Goal: Obtain resource: Download file/media

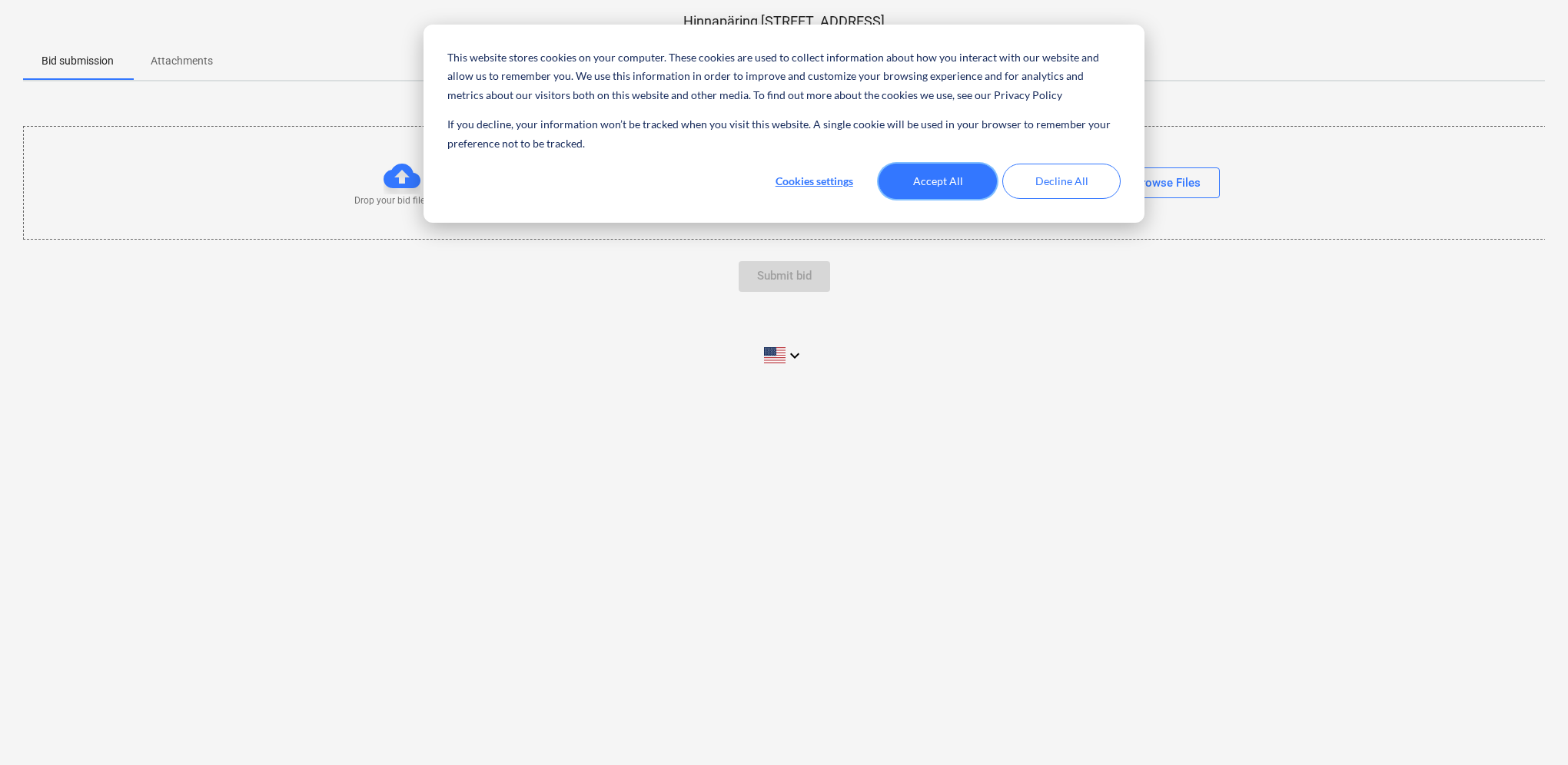
click at [951, 180] on button "Accept All" at bounding box center [937, 181] width 118 height 35
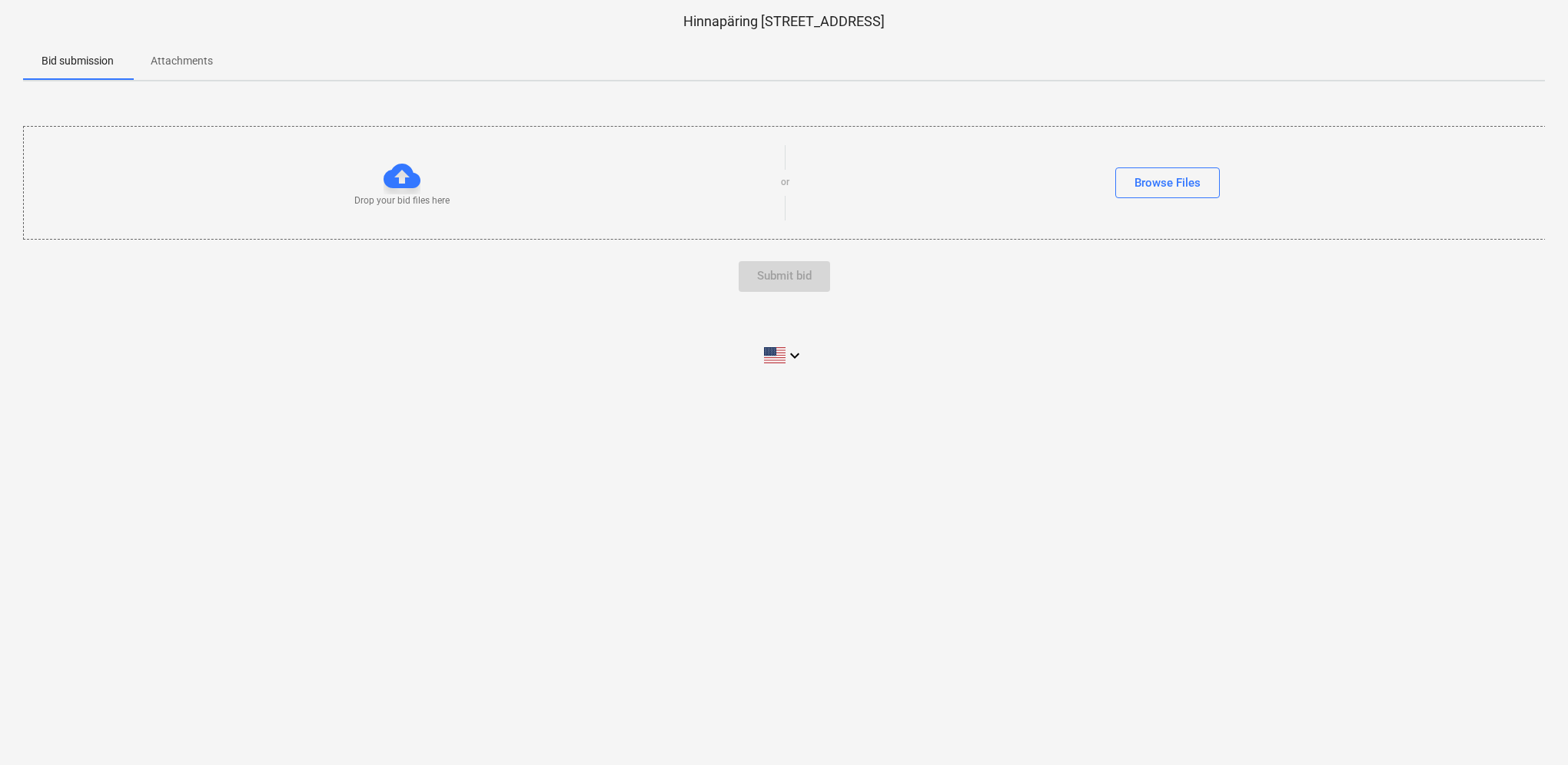
click at [187, 63] on p "Attachments" at bounding box center [181, 61] width 62 height 16
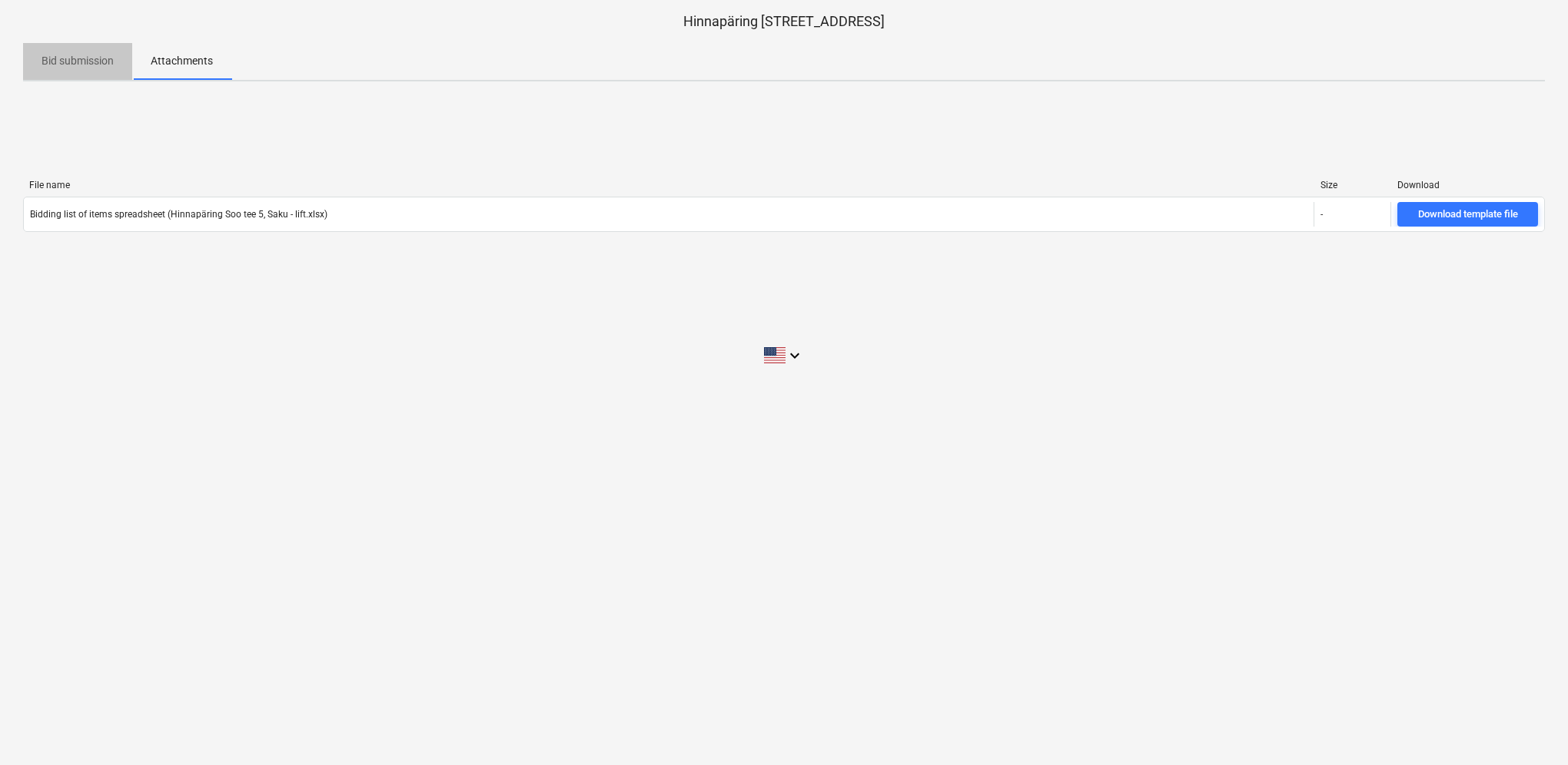
click at [80, 62] on p "Bid submission" at bounding box center [78, 61] width 72 height 16
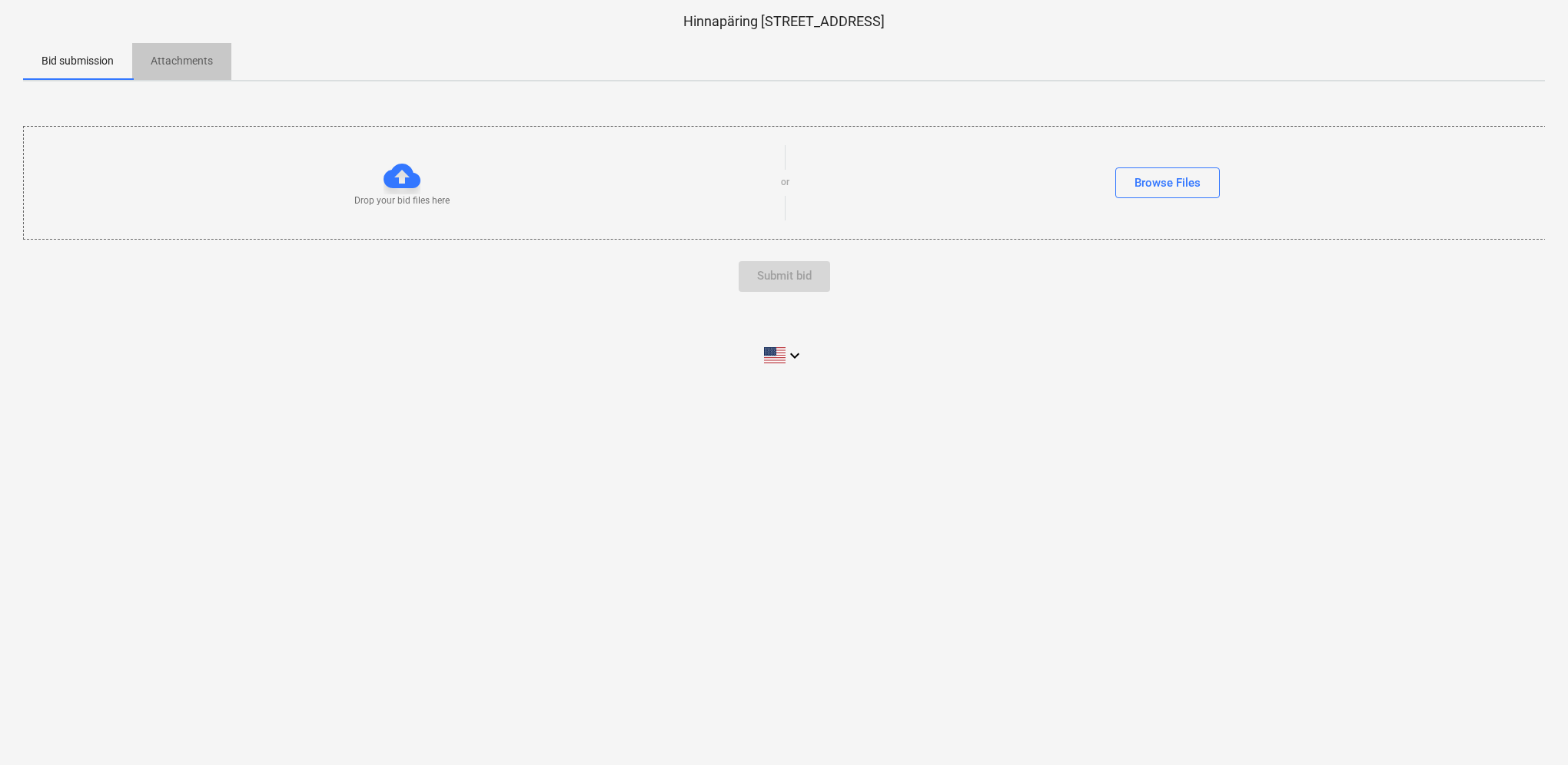
click at [199, 62] on p "Attachments" at bounding box center [181, 61] width 62 height 16
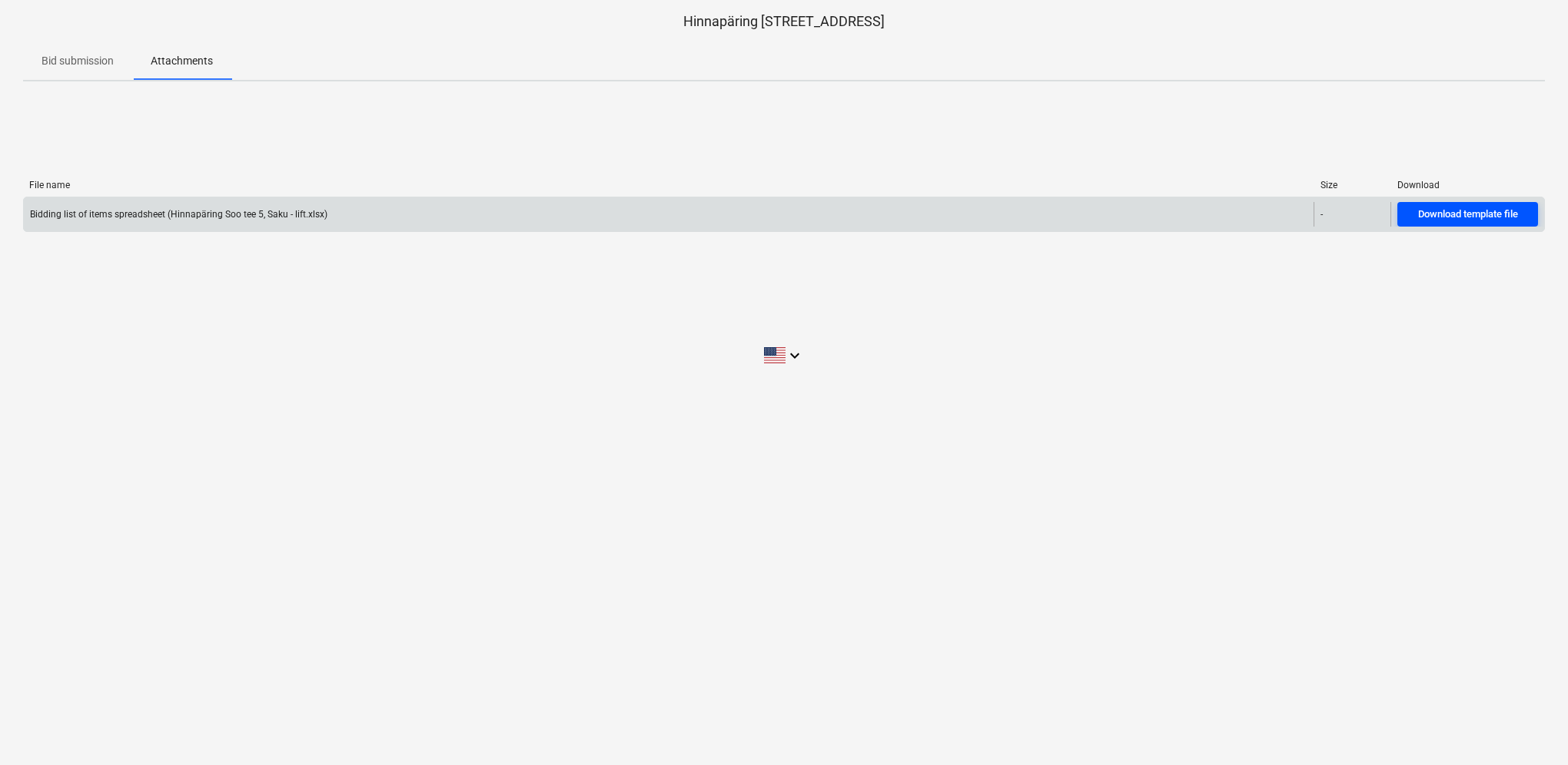
click at [1451, 218] on div "Download template file" at bounding box center [1468, 215] width 100 height 18
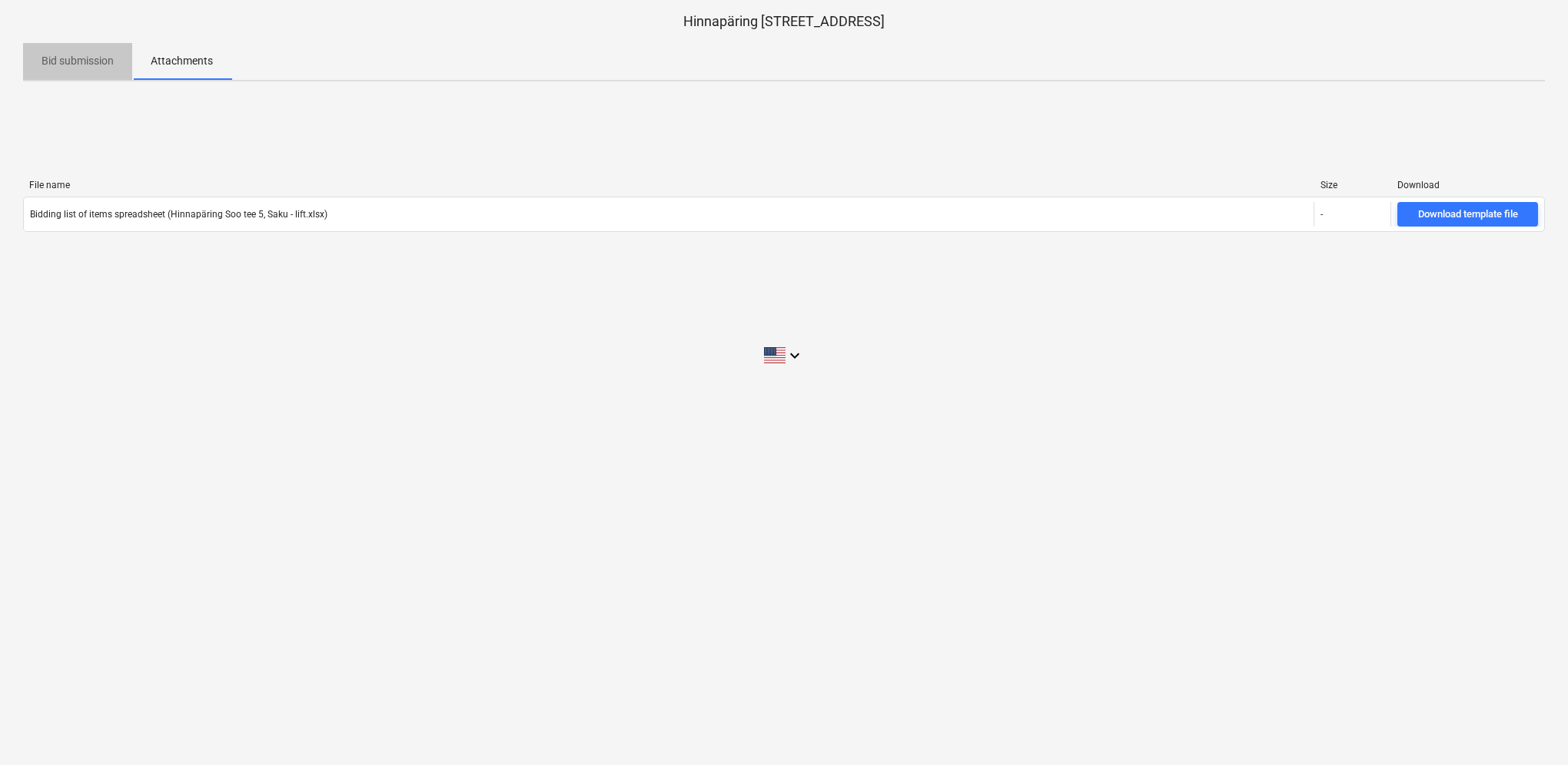
click at [98, 60] on p "Bid submission" at bounding box center [78, 61] width 72 height 16
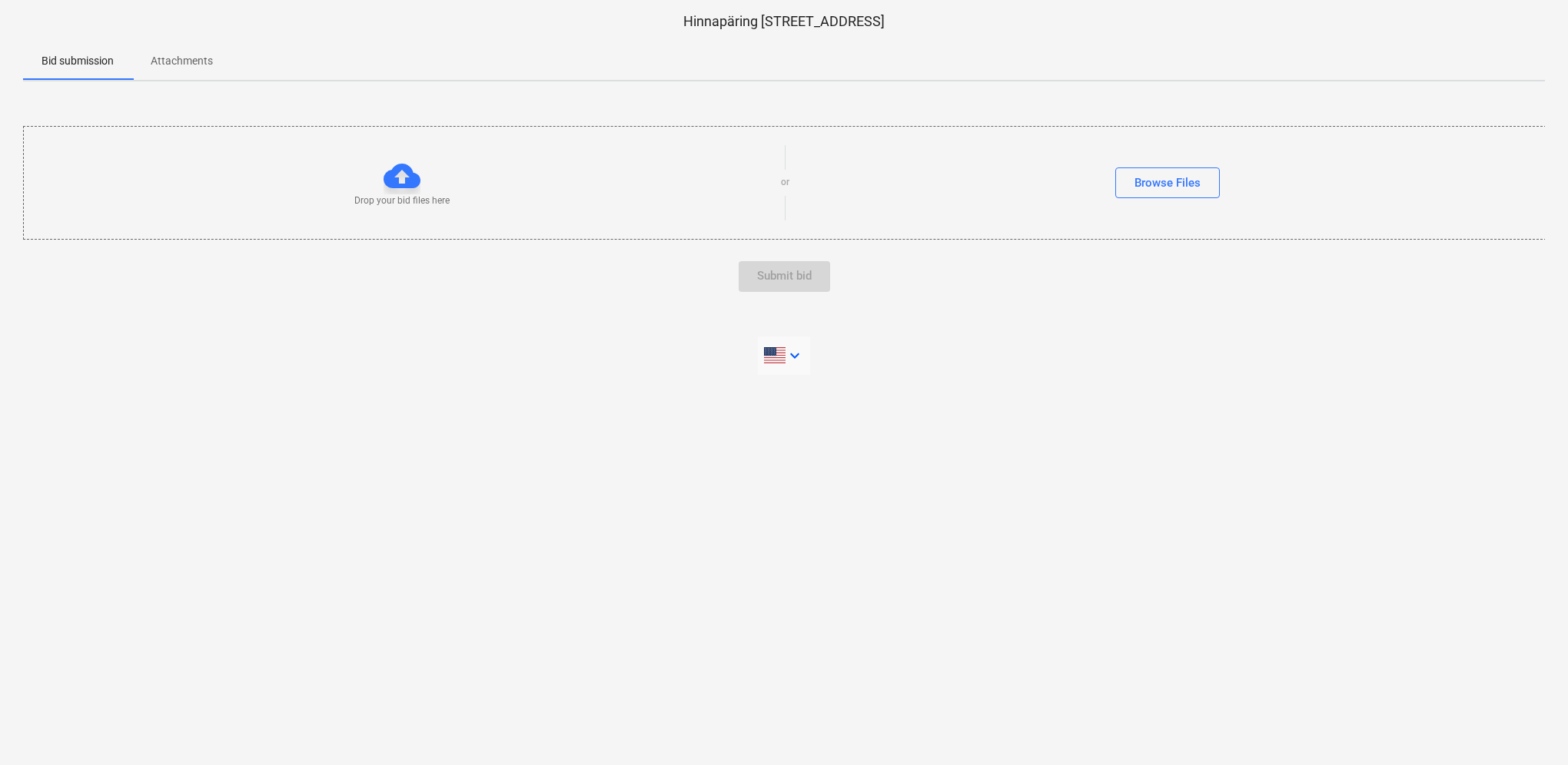
click at [793, 353] on icon "keyboard_arrow_down" at bounding box center [794, 356] width 19 height 19
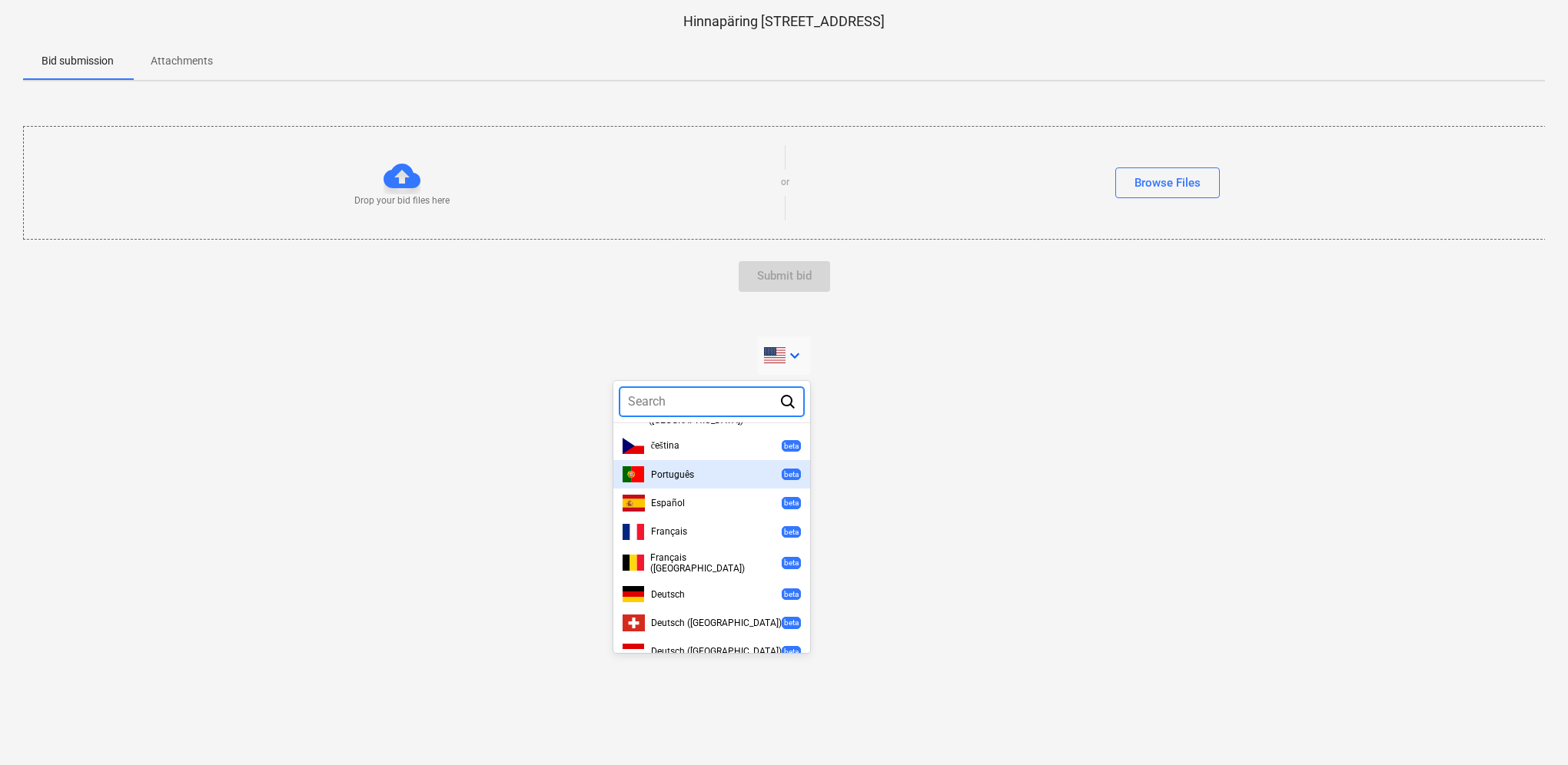
scroll to position [464, 0]
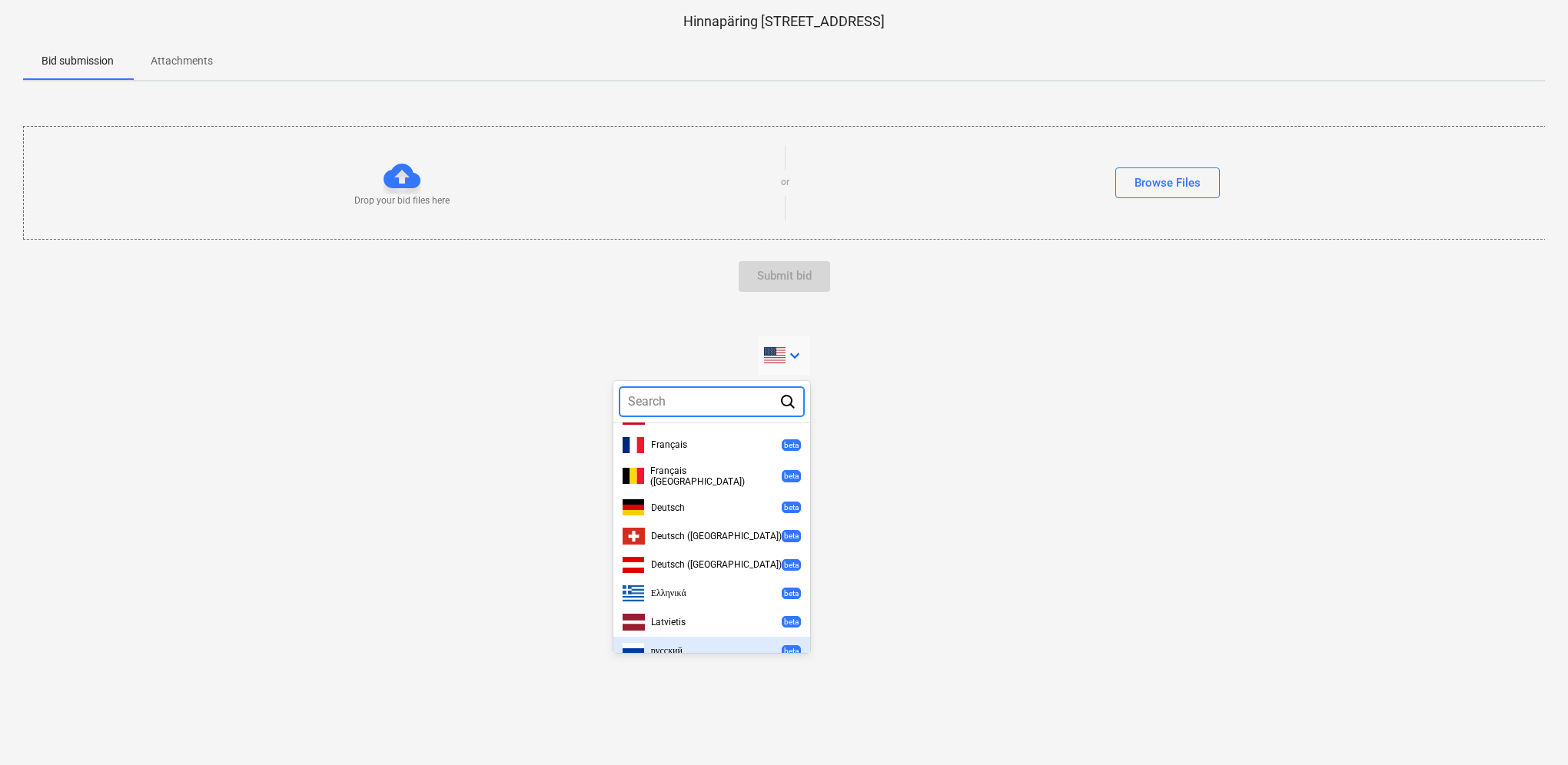
click at [682, 645] on span "русский" at bounding box center [666, 651] width 31 height 11
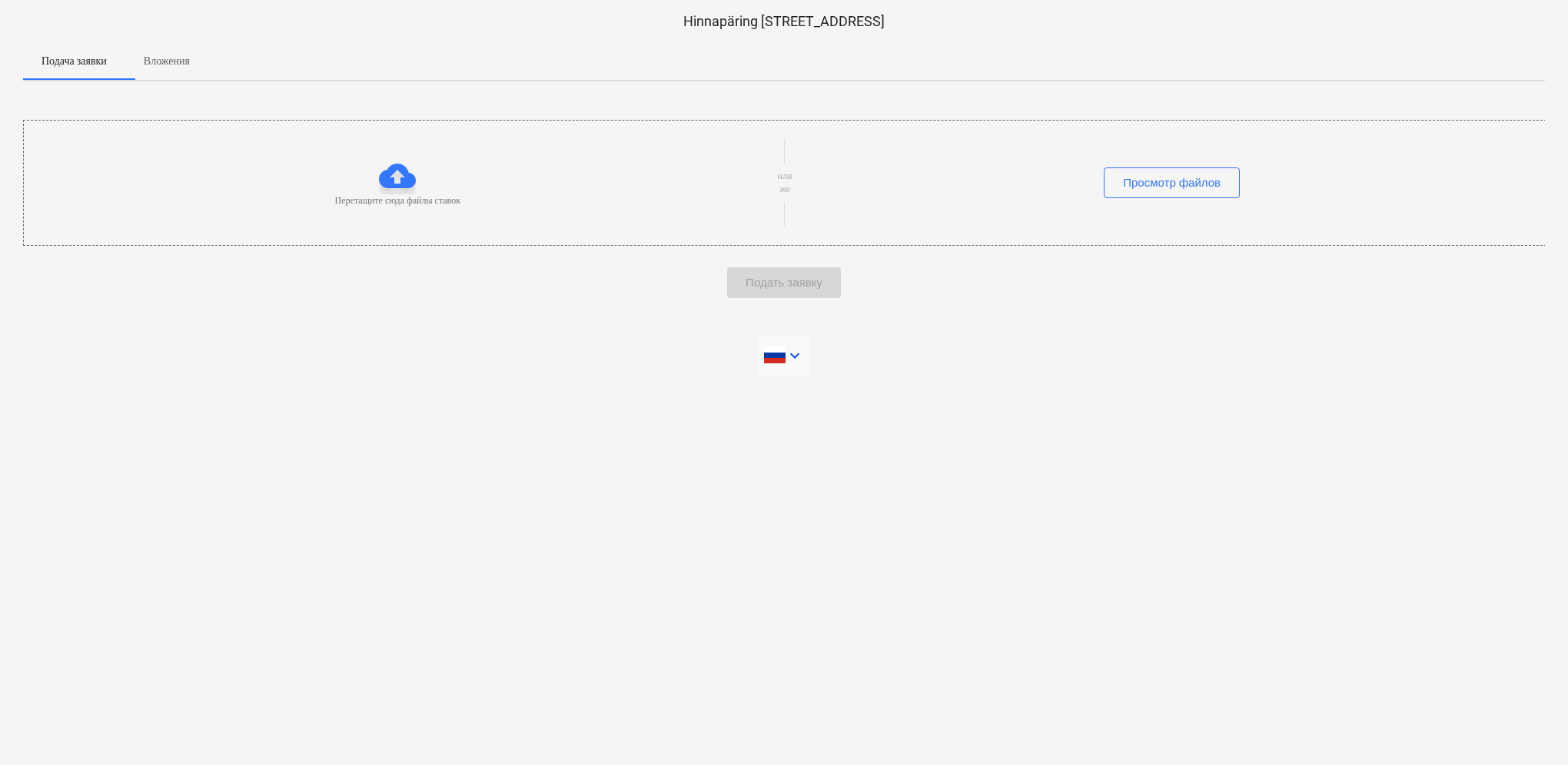
click at [796, 352] on icon "keyboard_arrow_down" at bounding box center [794, 356] width 19 height 19
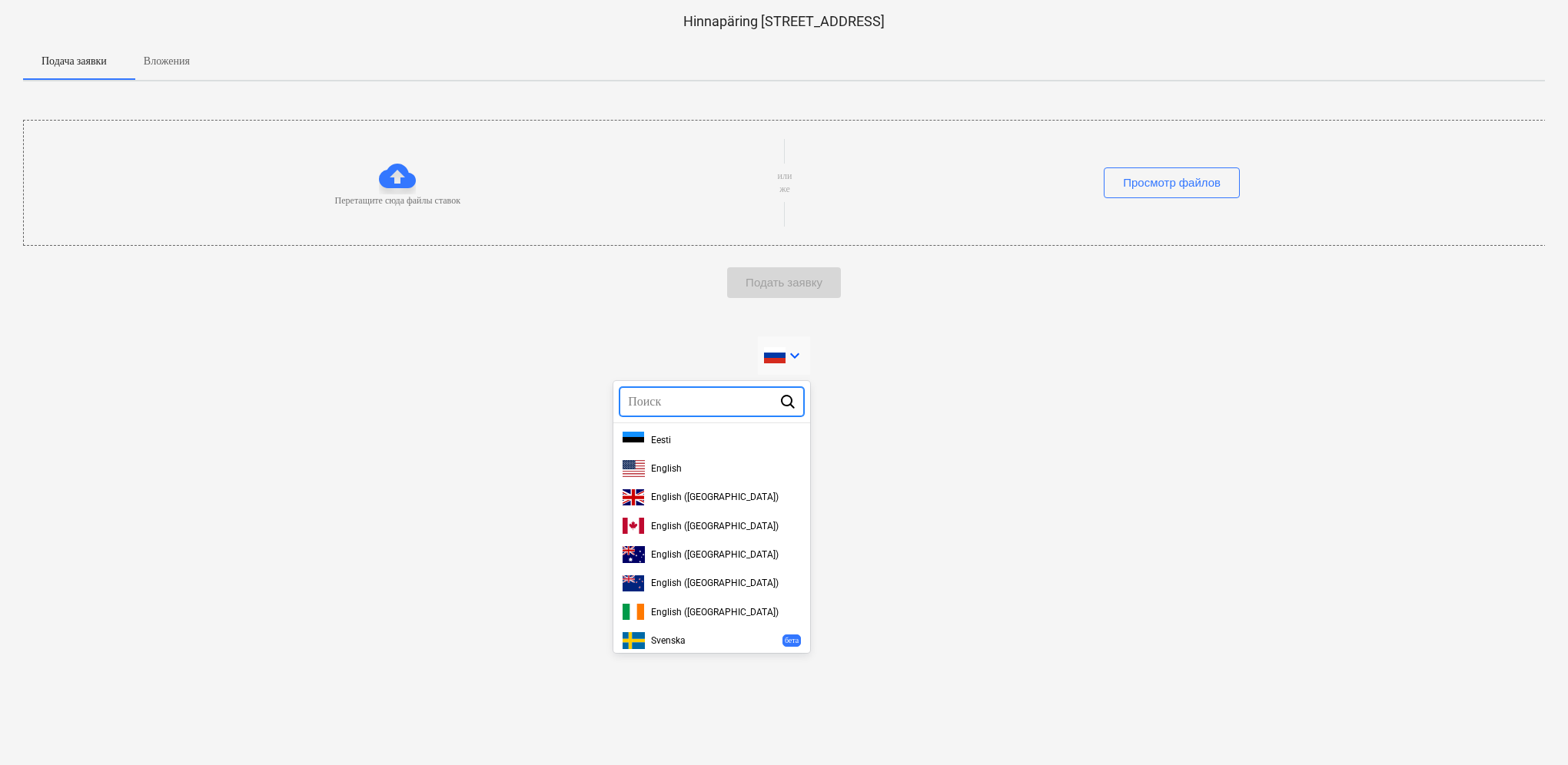
scroll to position [464, 0]
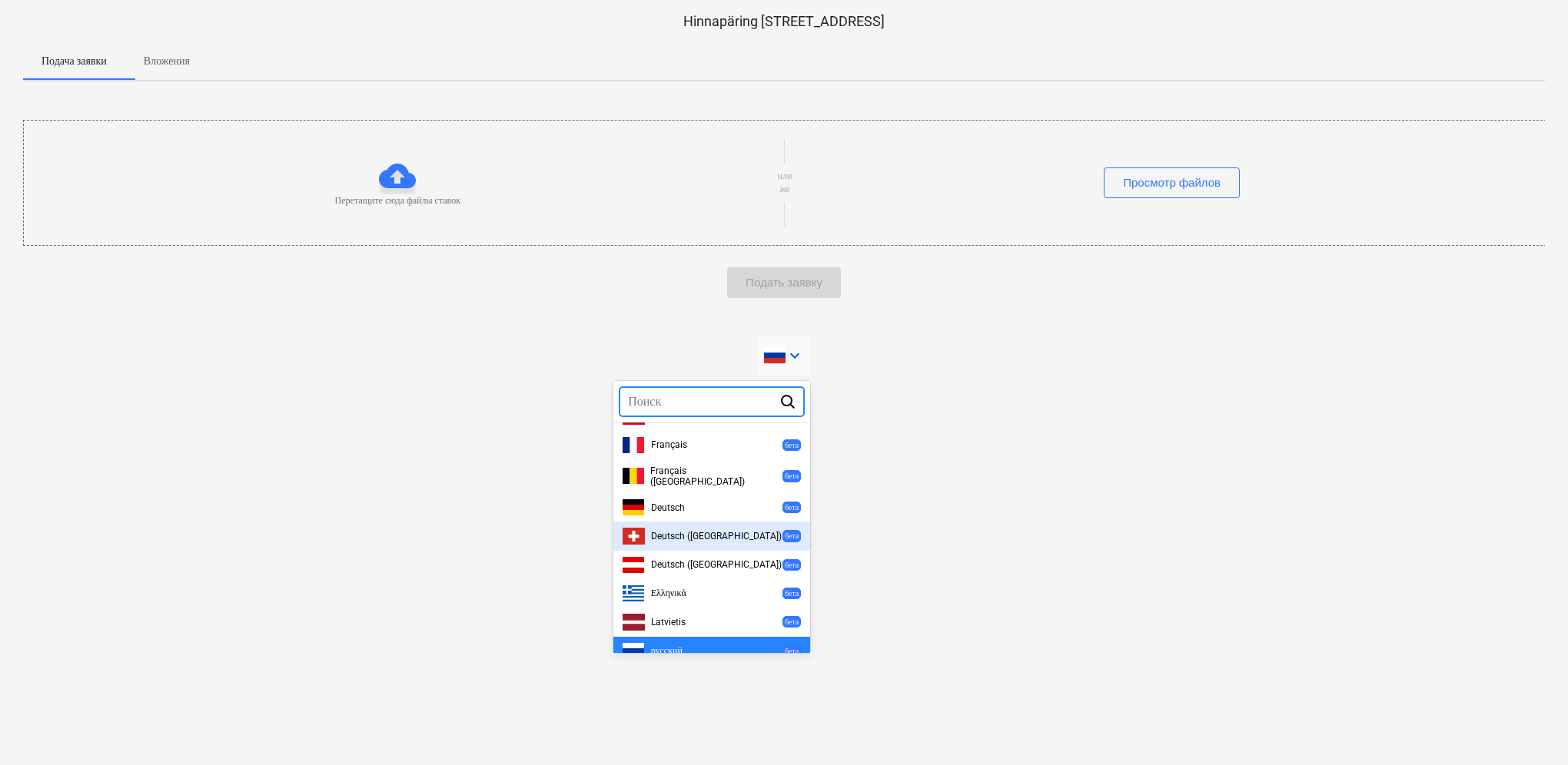
click at [685, 531] on span "Deutsch (Schweiz)" at bounding box center [716, 536] width 130 height 10
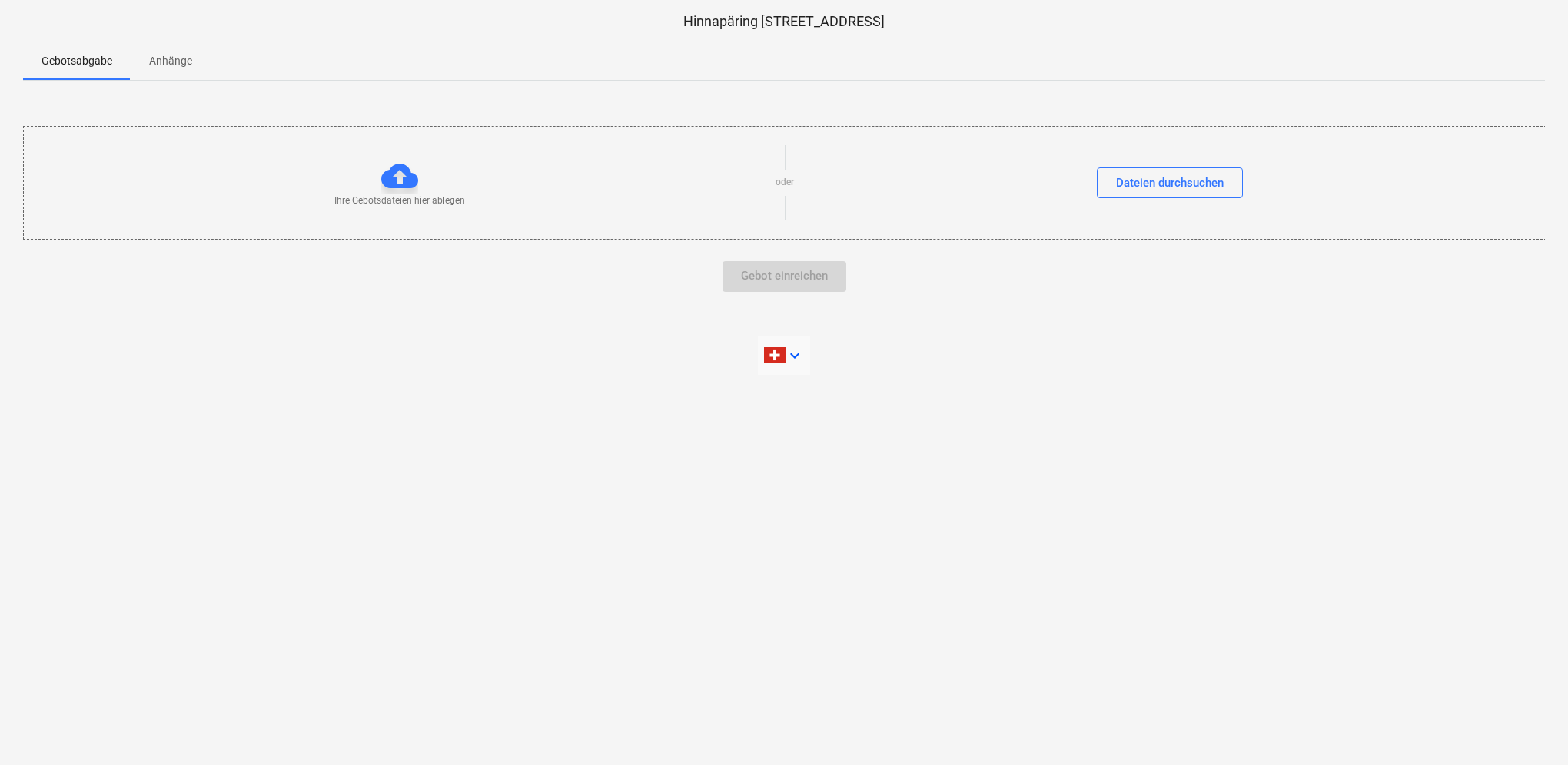
click at [794, 354] on icon "keyboard_arrow_down" at bounding box center [794, 356] width 19 height 19
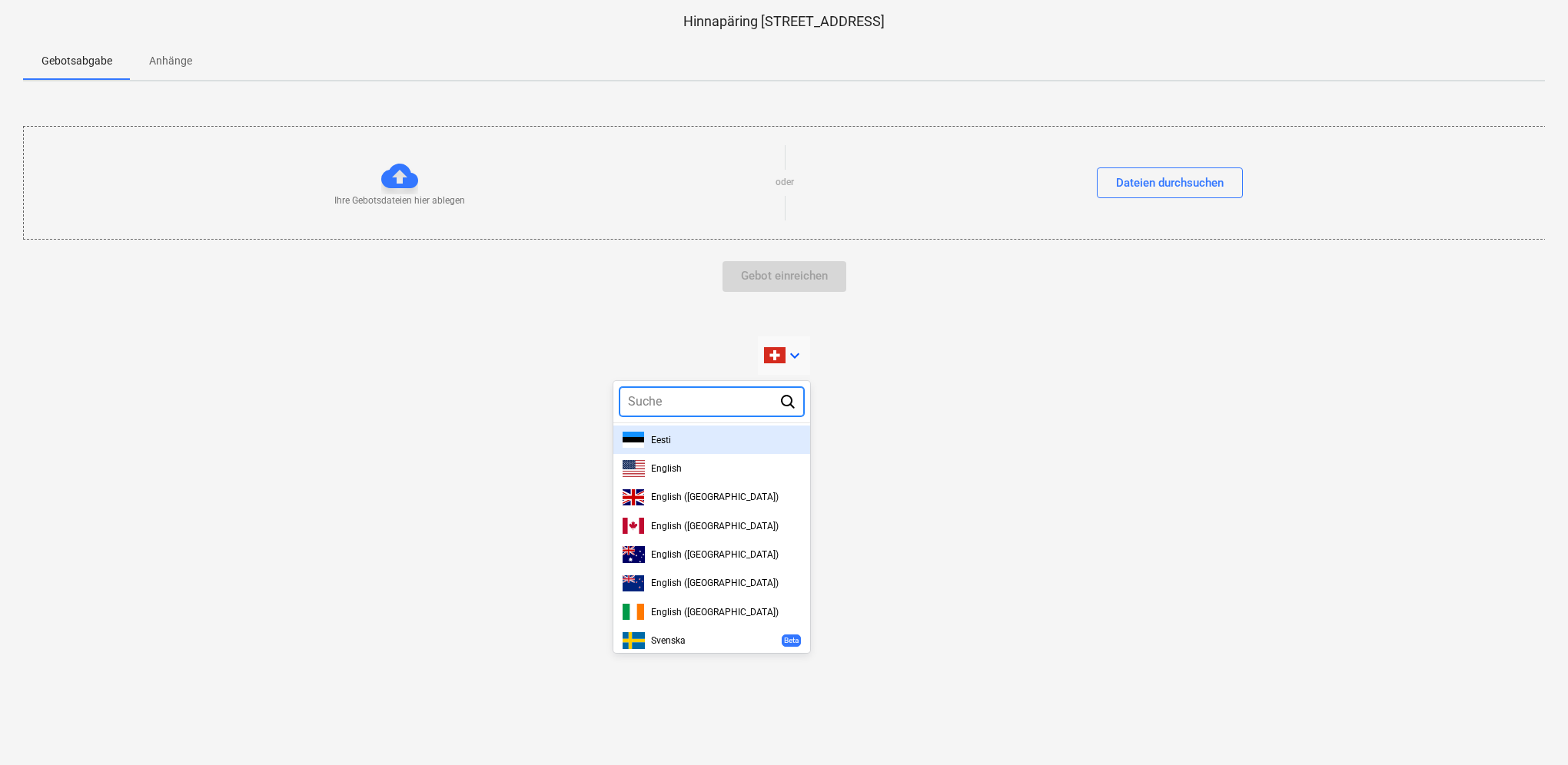
click at [661, 441] on span "Eesti" at bounding box center [661, 440] width 20 height 10
